Goal: Task Accomplishment & Management: Use online tool/utility

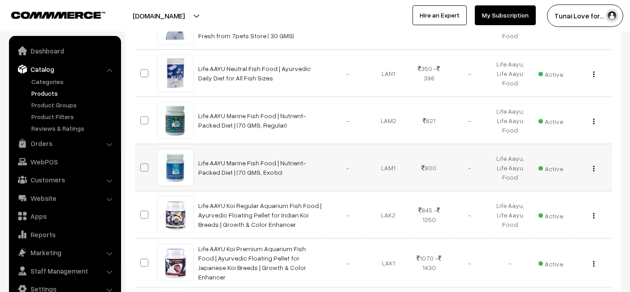
scroll to position [299, 0]
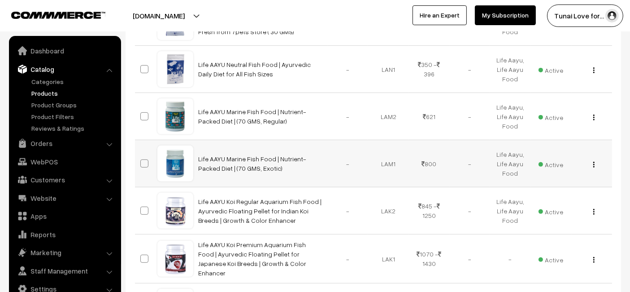
click at [142, 140] on td at bounding box center [146, 163] width 22 height 47
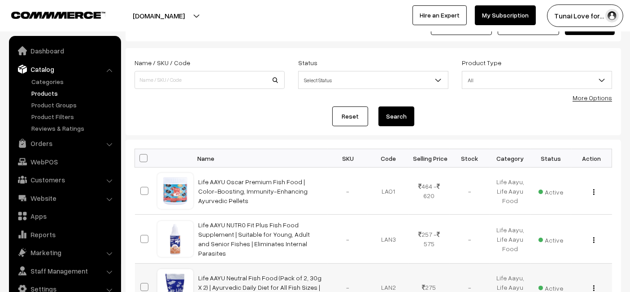
scroll to position [50, 0]
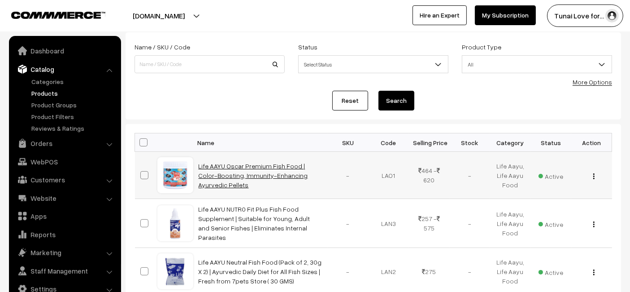
click at [257, 167] on link "Life AAYU Oscar Premium Fish Food | Color-Boosting, Immunity-Enhancing Ayurvedi…" at bounding box center [253, 175] width 109 height 26
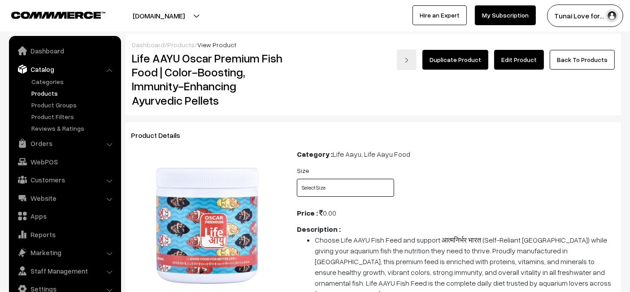
click at [297, 183] on select "Select Size 100gms 200gms" at bounding box center [345, 188] width 97 height 18
drag, startPoint x: 331, startPoint y: 189, endPoint x: 338, endPoint y: 194, distance: 8.3
click at [331, 189] on select "Select Size 100gms 200gms" at bounding box center [345, 188] width 97 height 18
select select "LAO1_5B2"
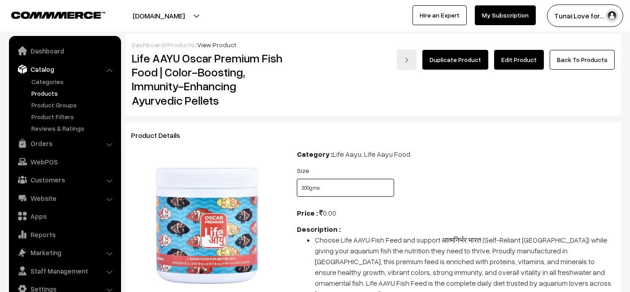
click at [297, 179] on select "Select Size 100gms 200gms" at bounding box center [345, 188] width 97 height 18
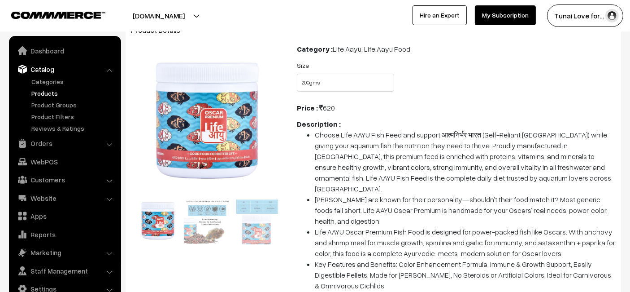
scroll to position [149, 0]
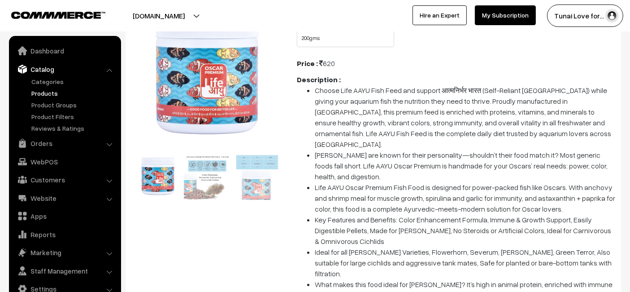
click at [484, 43] on div "Size Select Size 100gms 200gms" at bounding box center [456, 33] width 332 height 37
